Goal: Navigation & Orientation: Find specific page/section

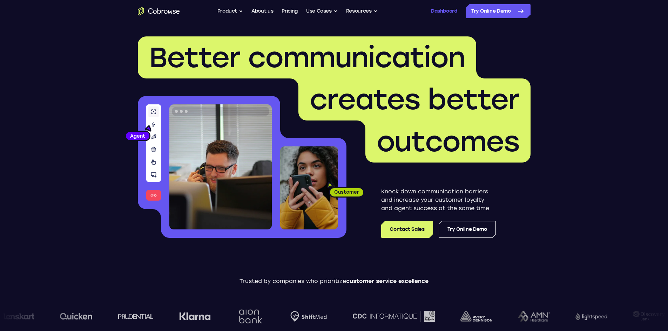
click at [446, 11] on link "Dashboard" at bounding box center [444, 11] width 26 height 14
click at [446, 12] on link "Dashboard" at bounding box center [444, 11] width 26 height 14
click at [495, 14] on link "Try Online Demo" at bounding box center [498, 11] width 65 height 14
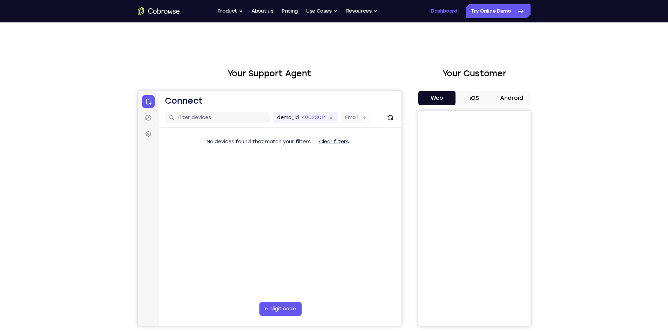
click at [454, 10] on link "Dashboard" at bounding box center [444, 11] width 26 height 14
